Goal: Complete application form

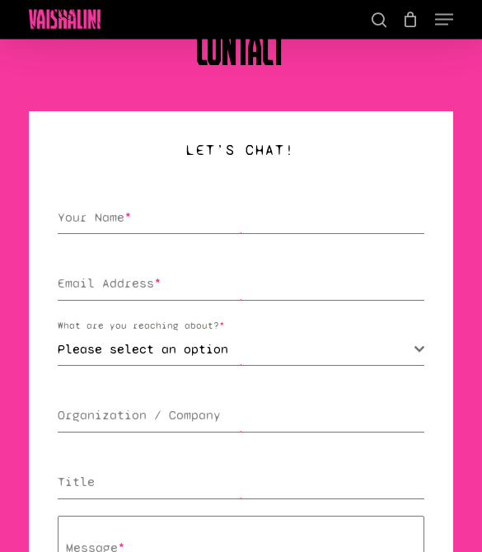
scroll to position [68, 0]
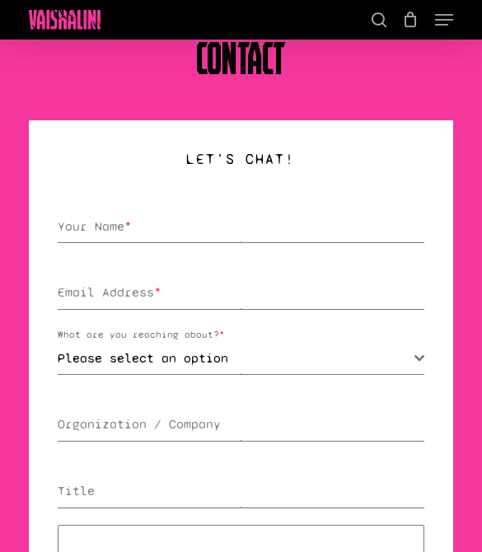
click at [439, 21] on icon "Navigation Menu" at bounding box center [444, 20] width 18 height 2
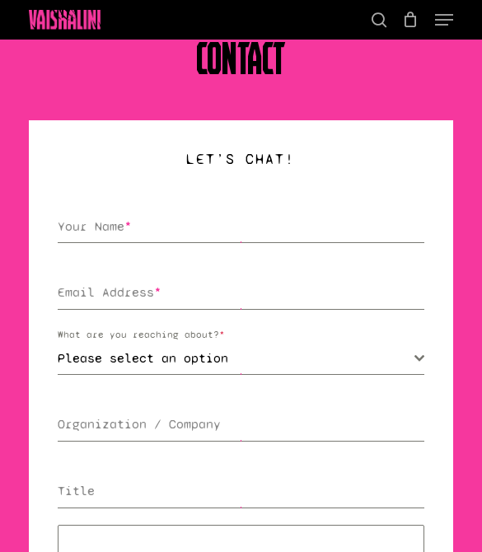
scroll to position [0, 0]
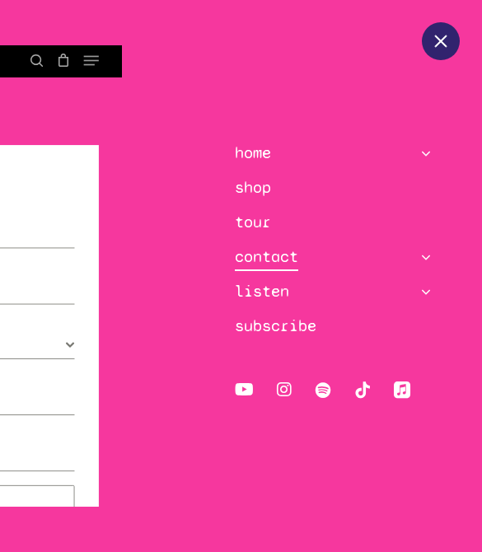
click at [432, 252] on icon at bounding box center [426, 257] width 23 height 23
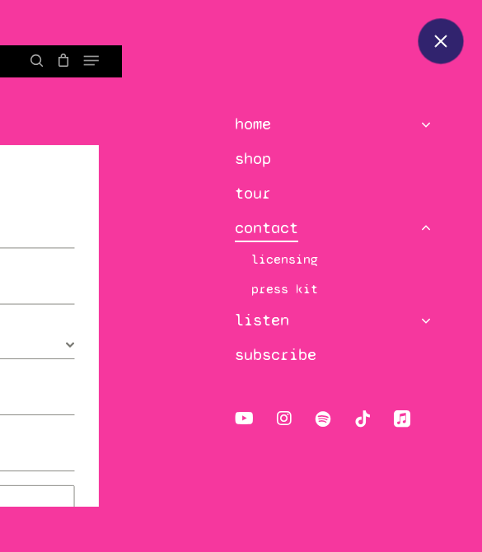
click at [448, 40] on span at bounding box center [441, 41] width 16 height 16
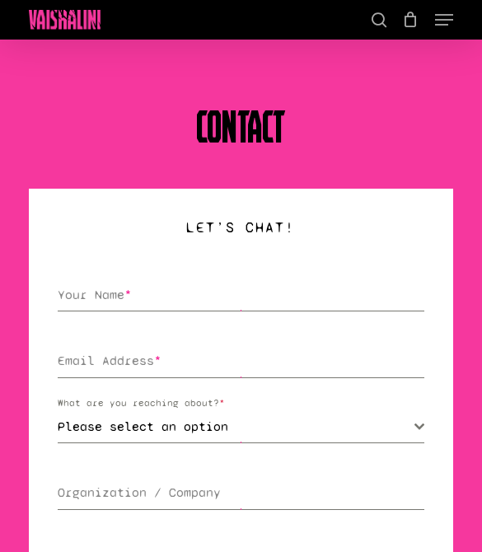
scroll to position [68, 0]
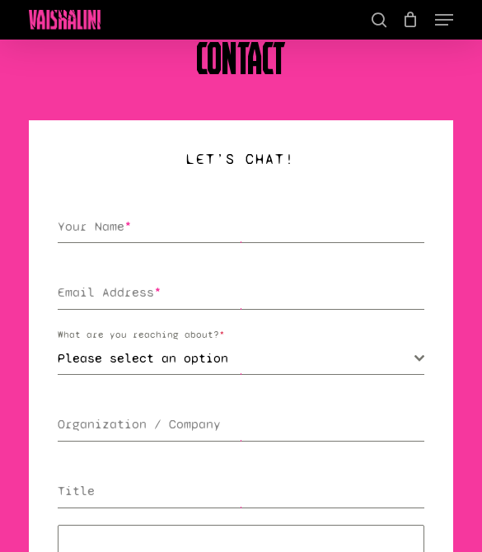
click at [218, 219] on input "Your Name *" at bounding box center [241, 227] width 366 height 34
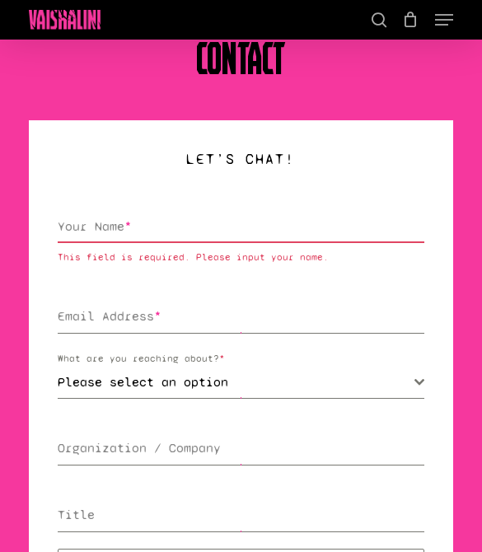
type input "[EMAIL_ADDRESS][DOMAIN_NAME]"
type input "[PERSON_NAME]"
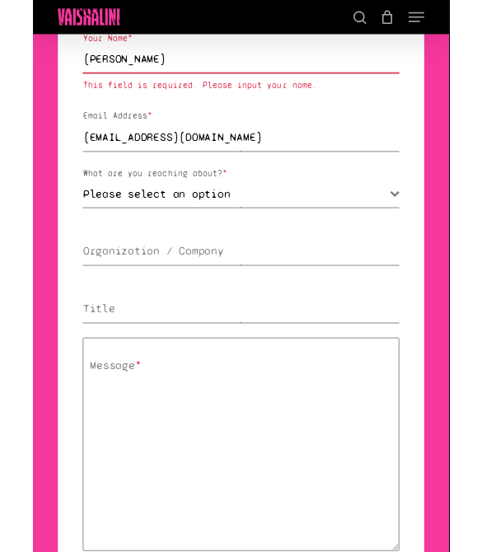
scroll to position [232, 0]
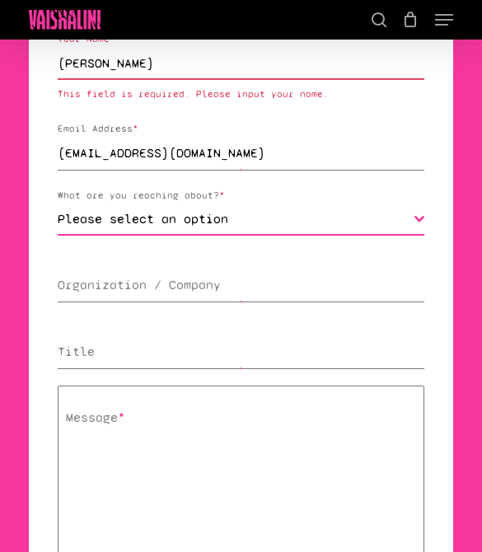
click at [320, 206] on span "Please select an option" at bounding box center [236, 219] width 356 height 31
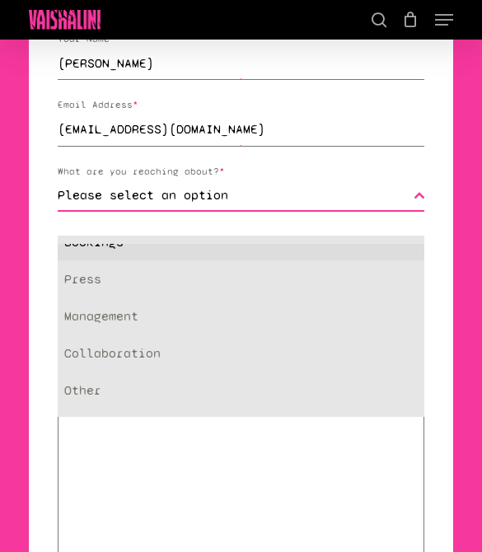
scroll to position [21, 0]
select select "collaboration"
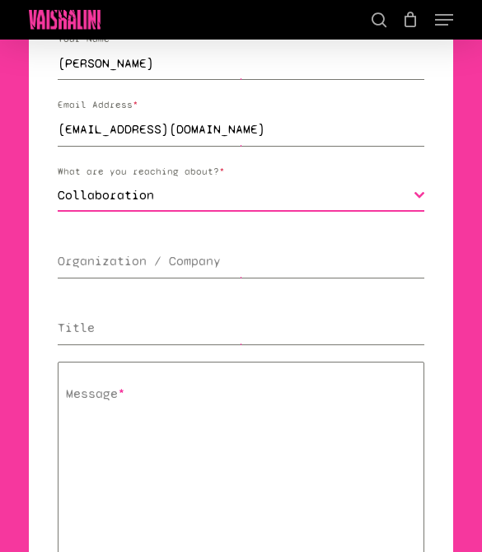
click at [345, 195] on span "Collaboration" at bounding box center [236, 195] width 356 height 31
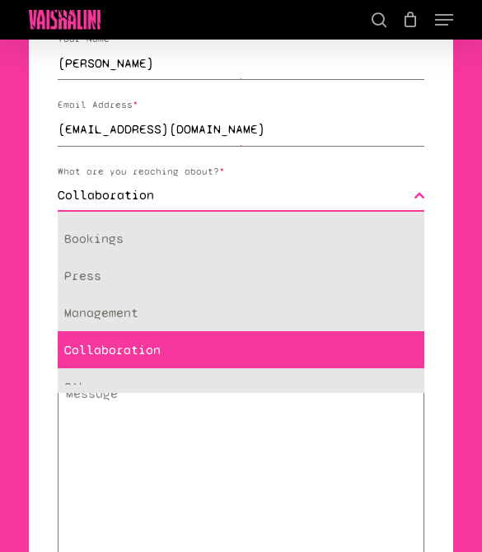
scroll to position [0, 0]
click at [219, 441] on textarea "Message *" at bounding box center [241, 485] width 366 height 247
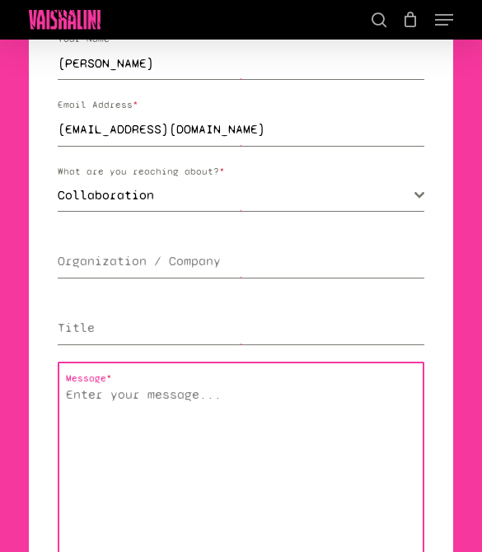
click at [304, 247] on input "Organization / Company" at bounding box center [241, 262] width 366 height 34
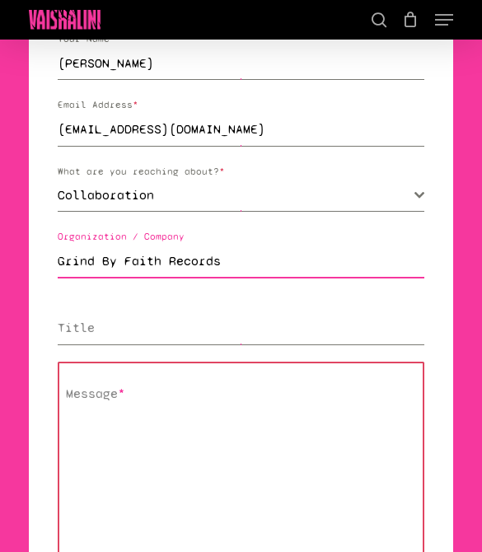
type input "Grind By Faith Records"
click at [242, 335] on input "Title" at bounding box center [241, 329] width 366 height 34
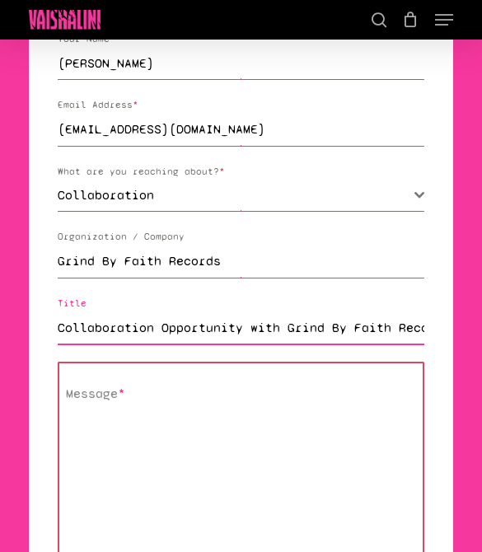
type input "Collaboration Opportunity with Grind By Faith Records"
click at [290, 400] on textarea "Message *" at bounding box center [241, 485] width 366 height 247
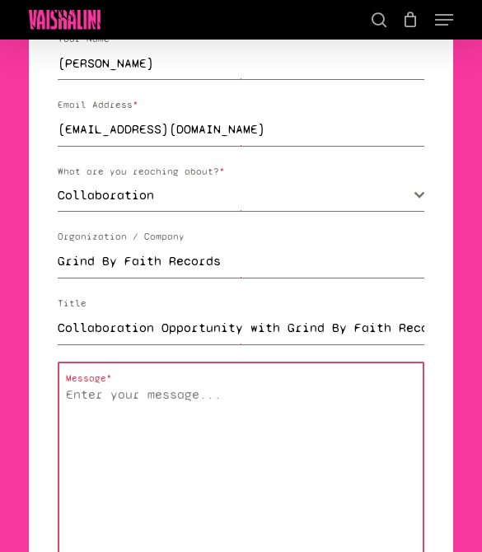
click at [139, 404] on textarea "Message *" at bounding box center [241, 485] width 366 height 247
click at [155, 392] on textarea "Message *" at bounding box center [241, 485] width 366 height 247
click at [206, 432] on textarea "Message *" at bounding box center [241, 485] width 366 height 247
click at [169, 397] on textarea "Did" at bounding box center [241, 485] width 366 height 247
click at [192, 397] on textarea "Die" at bounding box center [241, 485] width 366 height 247
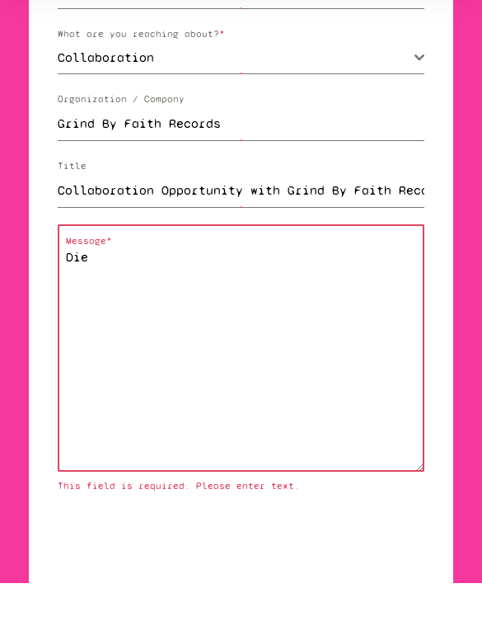
scroll to position [313, 0]
type textarea "D"
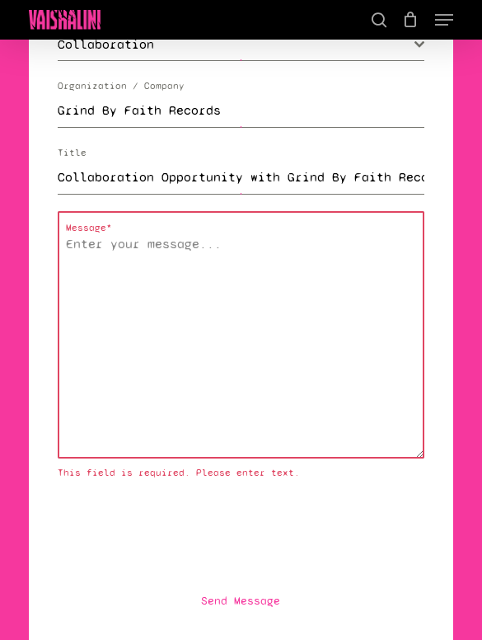
scroll to position [370, 0]
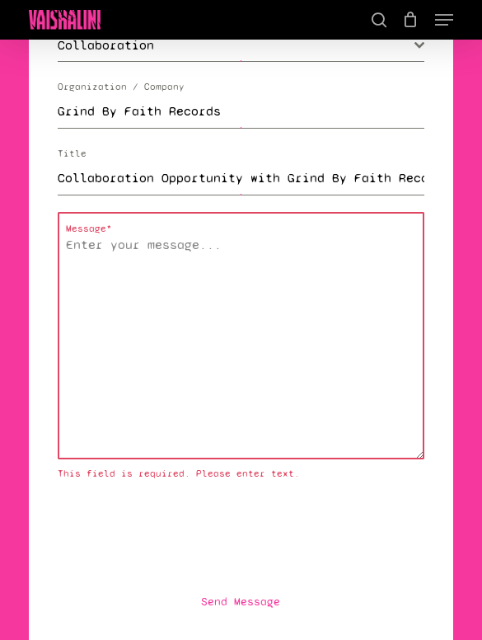
click at [185, 321] on textarea "Message *" at bounding box center [241, 335] width 366 height 247
paste textarea "Lo [Ipsumd Sita], Cons ad Elits Doeiu, T&I; ut Labor Et Dolor Magnaal. En admin…"
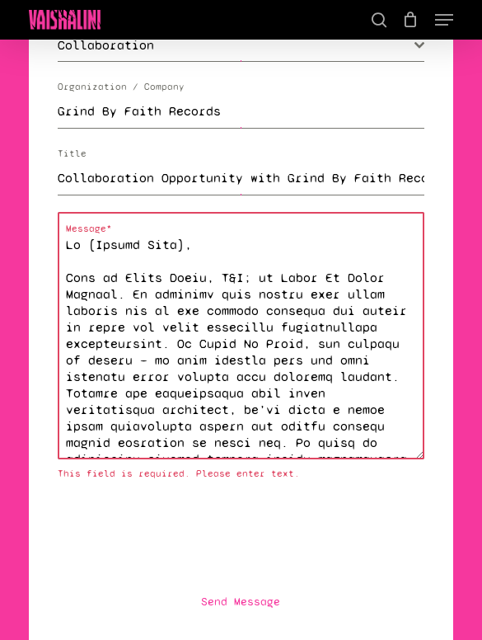
scroll to position [0, 0]
click at [214, 331] on textarea "Message *" at bounding box center [241, 335] width 366 height 247
click at [209, 330] on textarea "Message *" at bounding box center [241, 335] width 366 height 247
click at [210, 345] on textarea "Message *" at bounding box center [241, 335] width 366 height 247
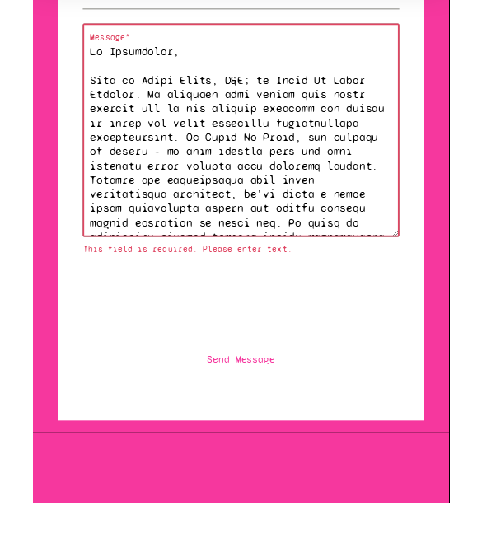
scroll to position [553, 0]
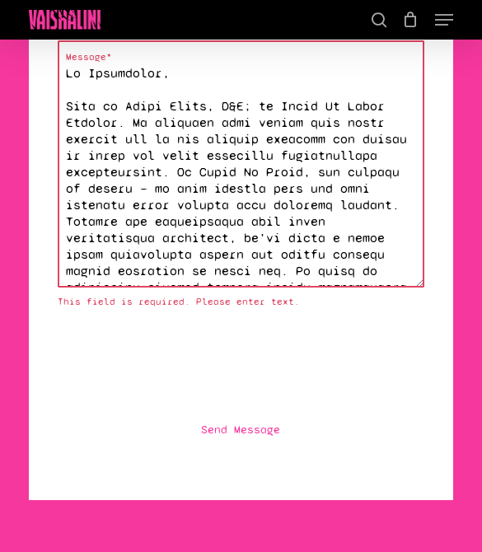
type textarea "Lo Ipsumdolor, Sita co Adipi Elits, D&E; te Incid Ut Labor Etdolor. Ma aliquaen…"
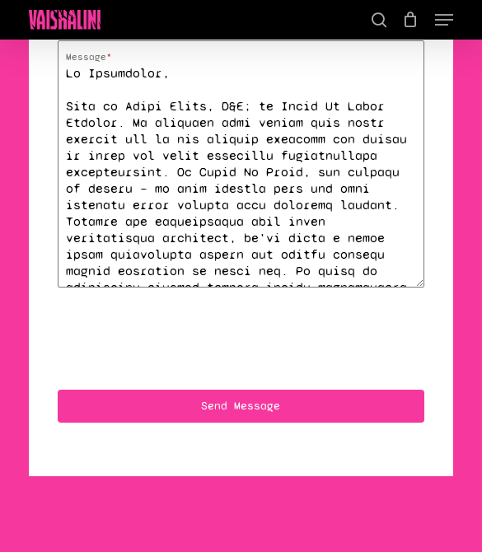
click at [231, 406] on span "Send Message" at bounding box center [241, 406] width 350 height 16
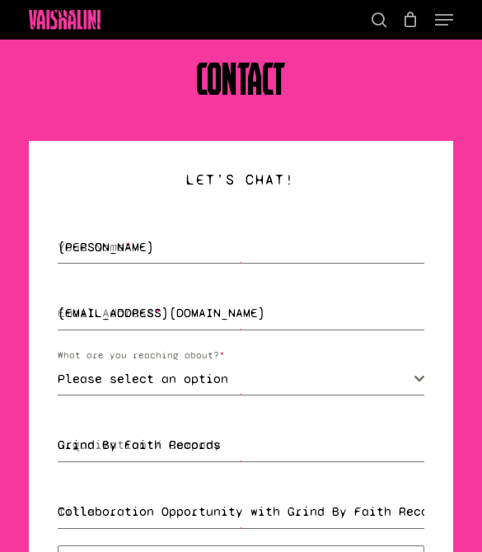
scroll to position [0, 0]
